Goal: Task Accomplishment & Management: Manage account settings

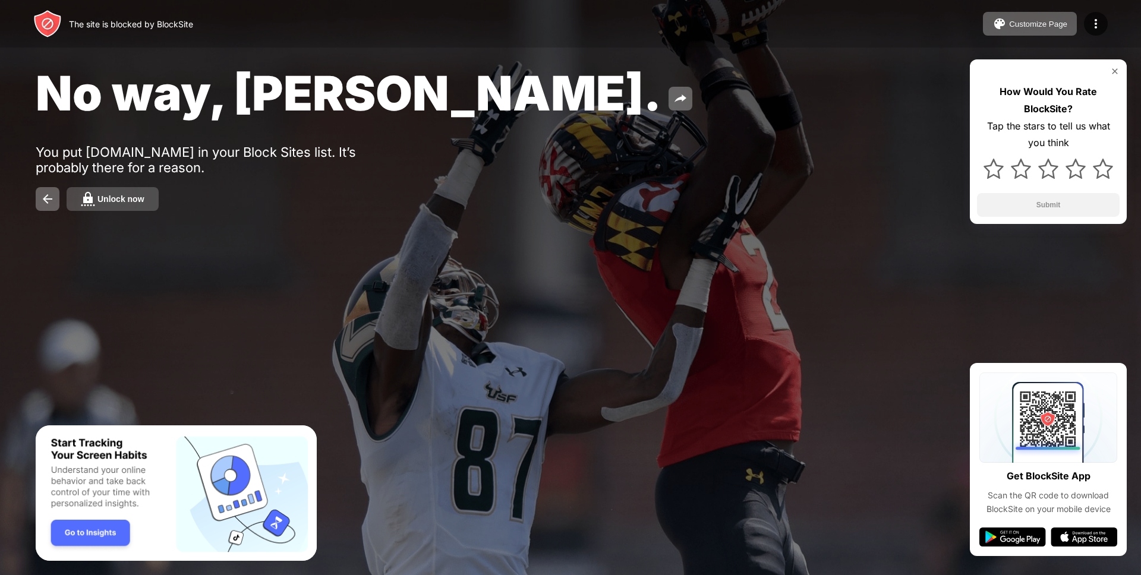
click at [130, 201] on div "Unlock now" at bounding box center [120, 199] width 47 height 10
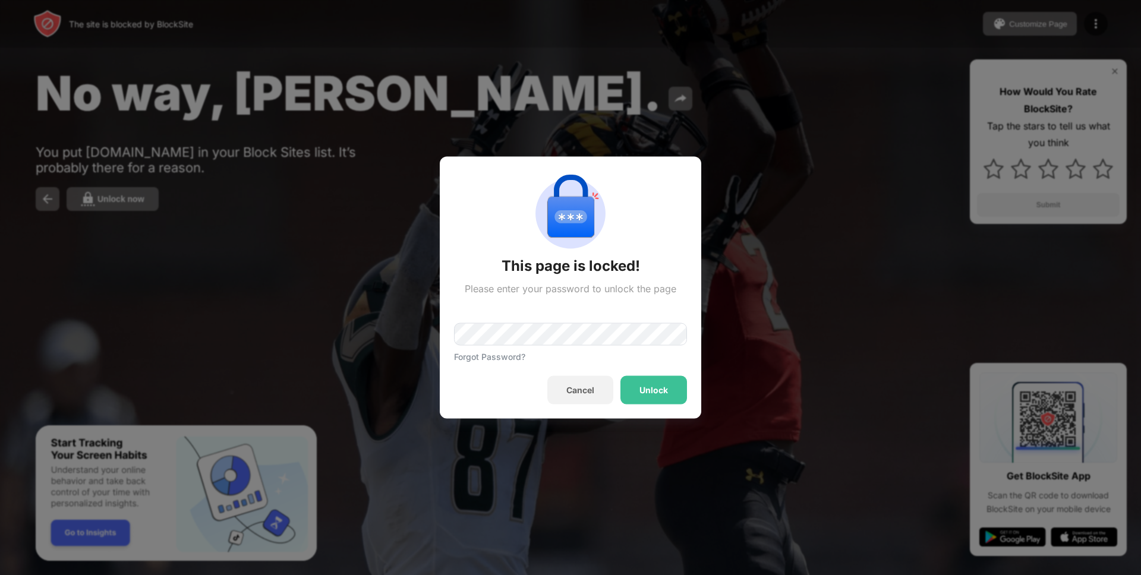
click at [523, 352] on div "Forgot Password?" at bounding box center [489, 357] width 71 height 10
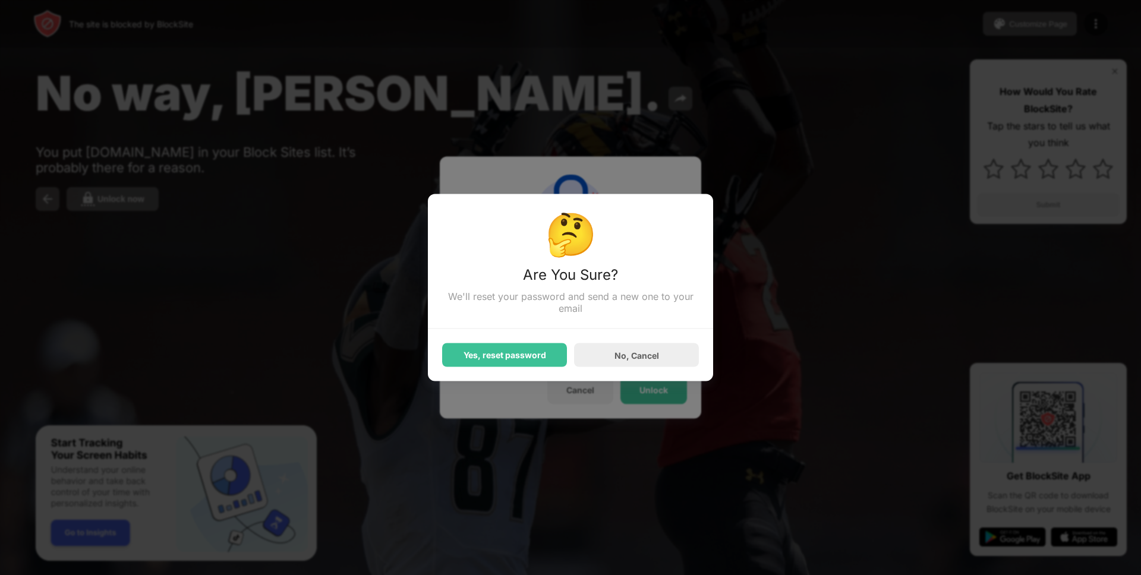
click at [516, 339] on div "Yes, reset password No, Cancel" at bounding box center [570, 348] width 257 height 38
click at [627, 357] on div "No, Cancel" at bounding box center [636, 355] width 45 height 10
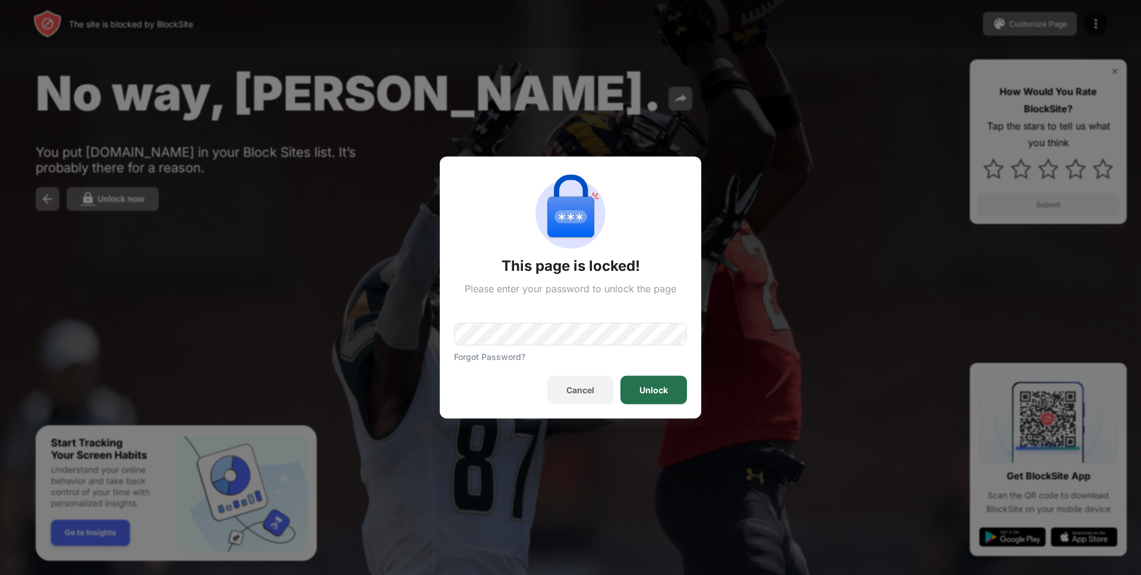
click at [665, 396] on div "Unlock" at bounding box center [653, 390] width 67 height 29
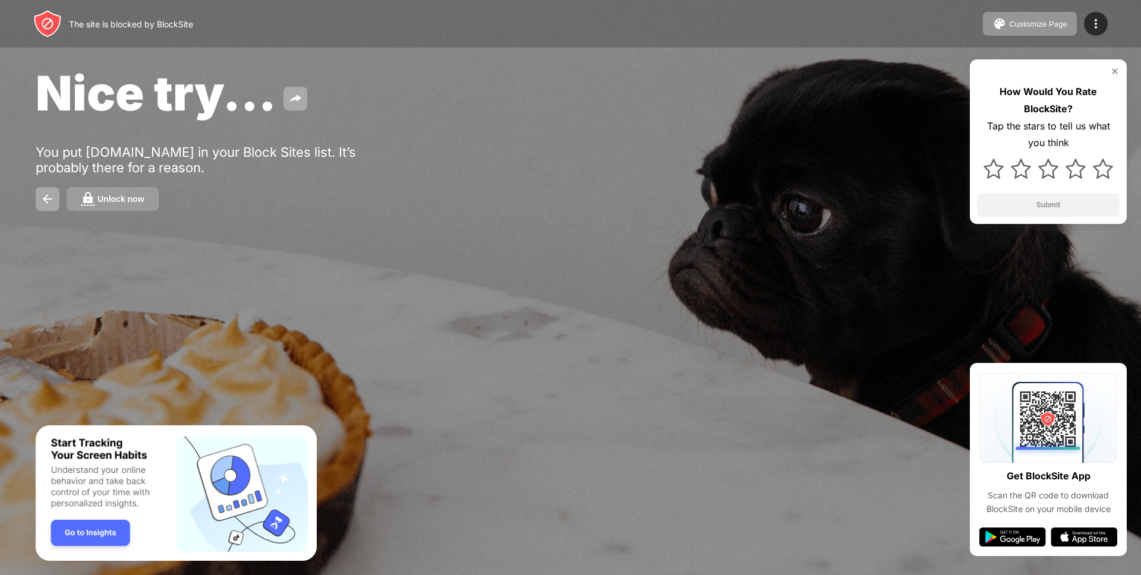
click at [99, 198] on div "Unlock now" at bounding box center [120, 199] width 47 height 10
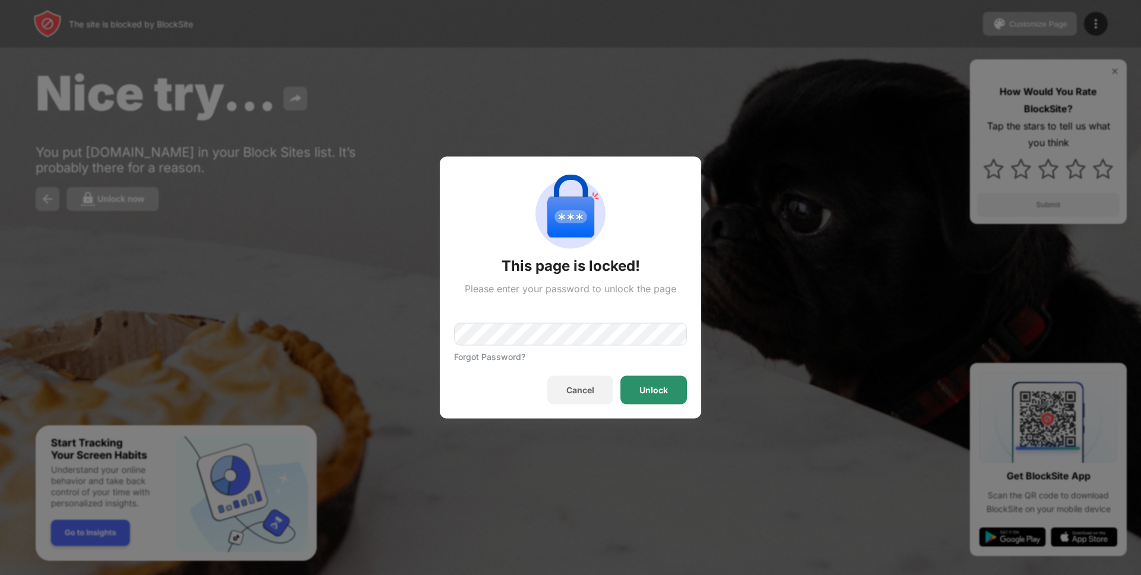
click at [646, 382] on div "Unlock" at bounding box center [653, 390] width 67 height 29
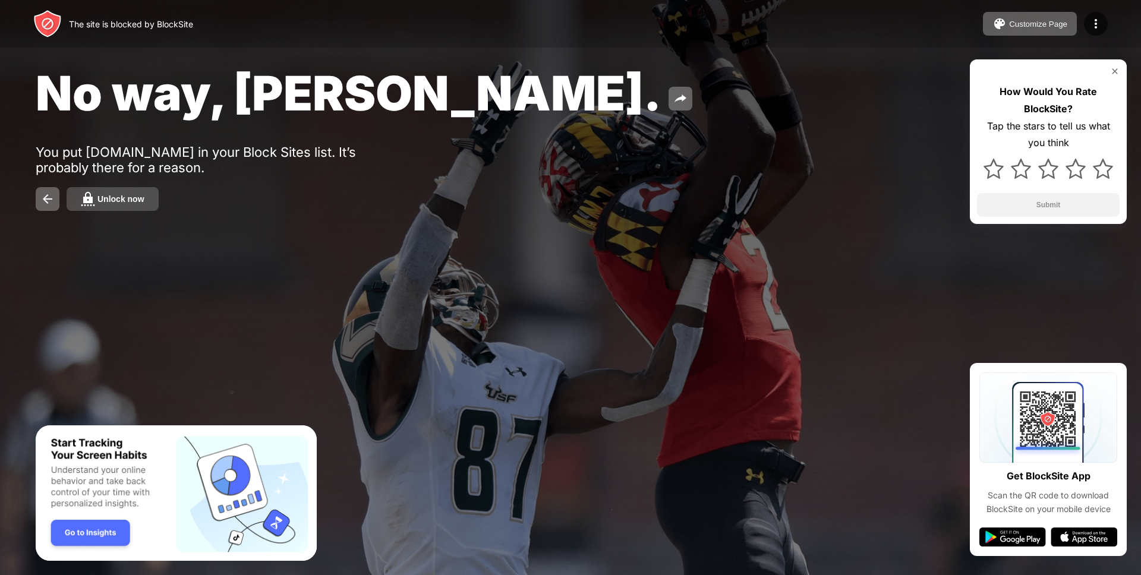
click at [142, 202] on div "Unlock now" at bounding box center [120, 199] width 47 height 10
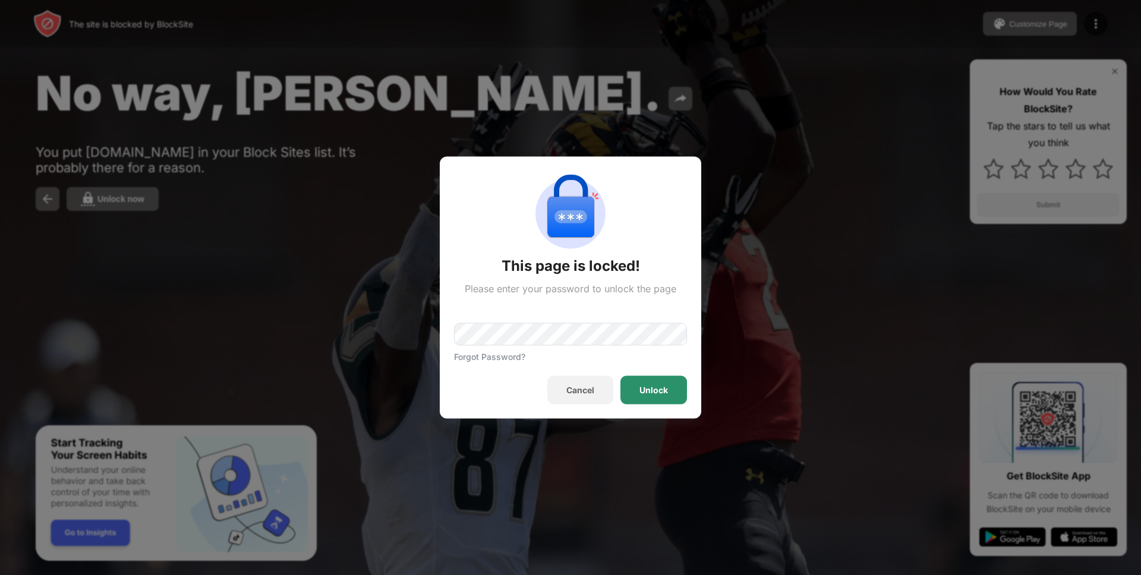
click at [675, 393] on div "Unlock" at bounding box center [653, 390] width 67 height 29
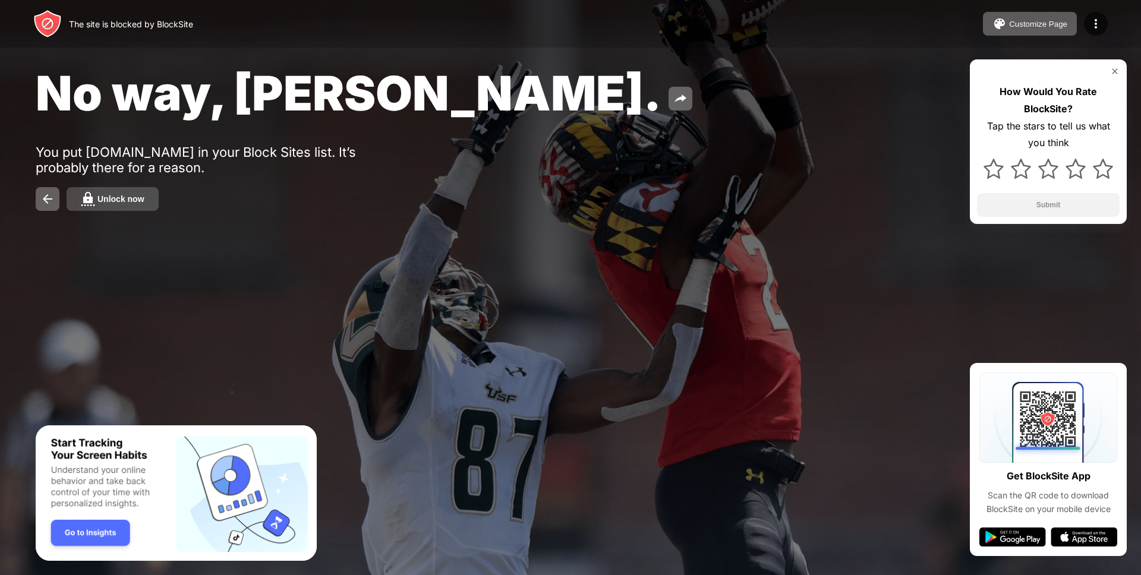
click at [152, 201] on button "Unlock now" at bounding box center [113, 199] width 92 height 24
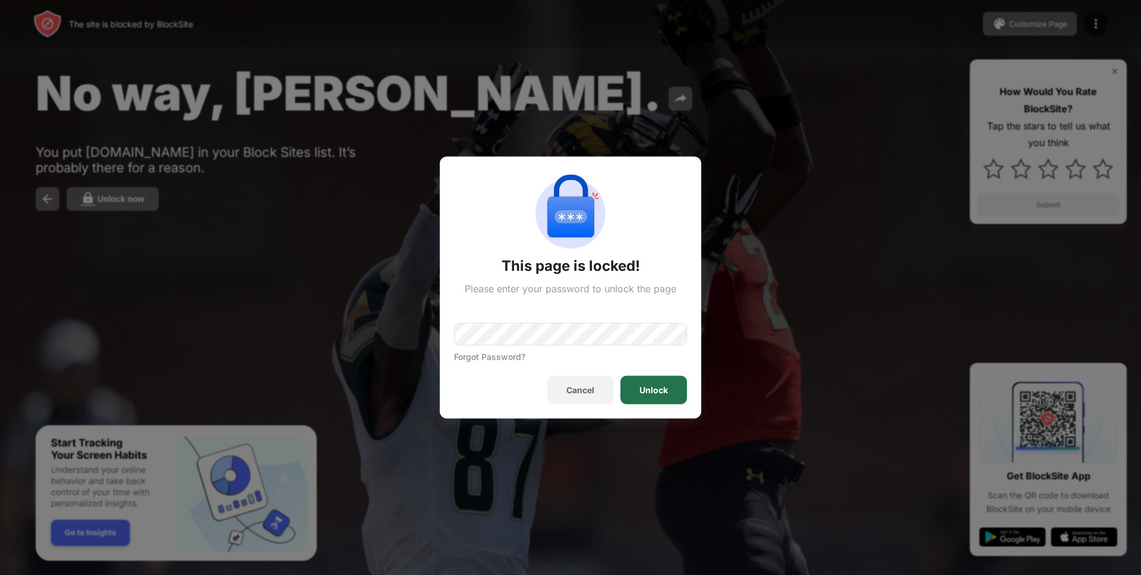
click at [663, 390] on div "Unlock" at bounding box center [653, 391] width 29 height 10
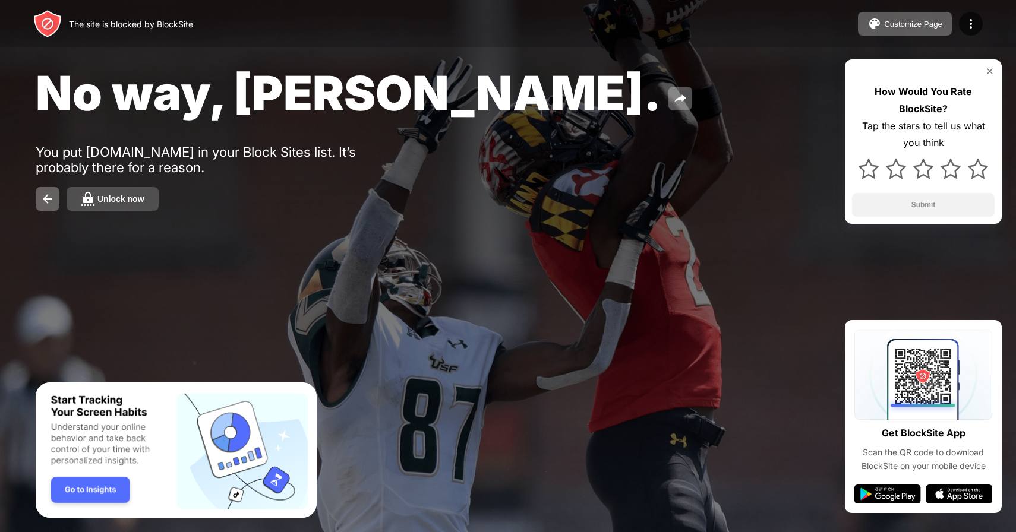
click at [141, 200] on div "Unlock now" at bounding box center [120, 199] width 47 height 10
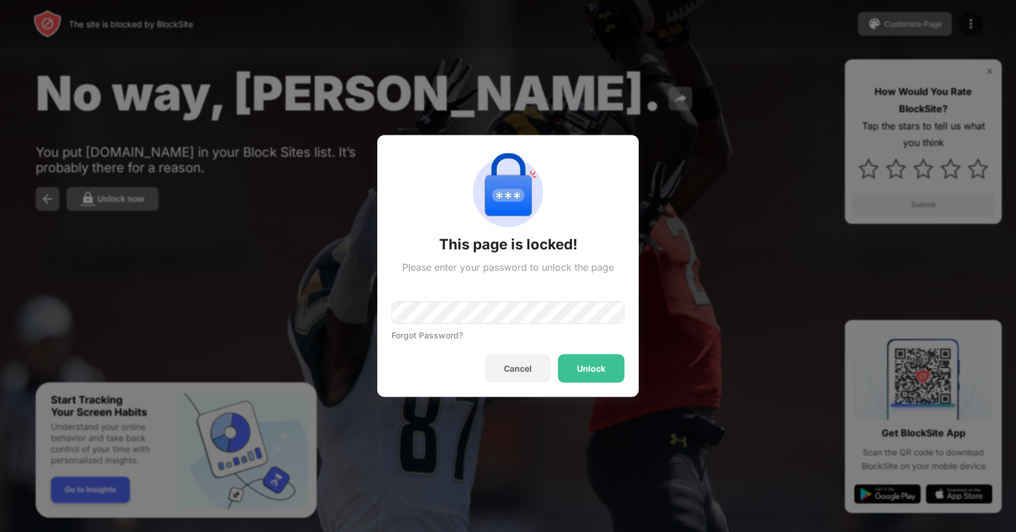
click at [434, 296] on div "Forgot Password?" at bounding box center [507, 306] width 233 height 67
click at [608, 371] on div "Unlock" at bounding box center [591, 369] width 67 height 29
